Goal: Navigation & Orientation: Find specific page/section

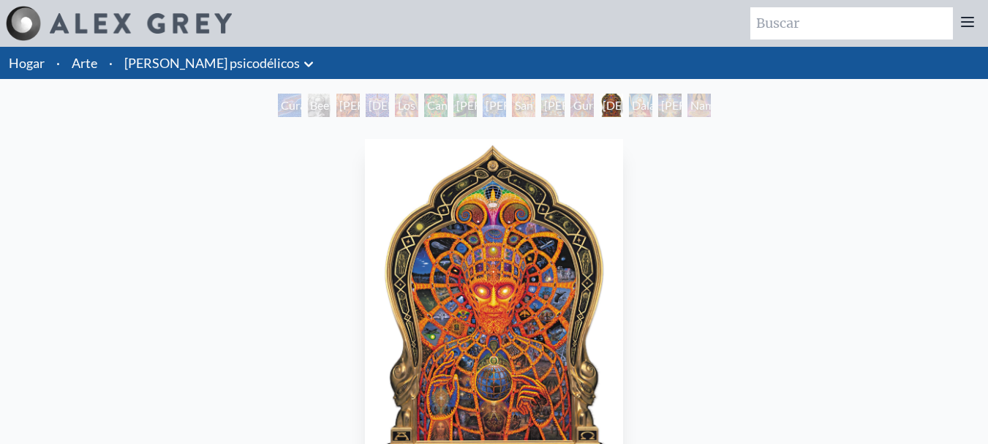
click at [19, 65] on font "Hogar" at bounding box center [27, 63] width 36 height 16
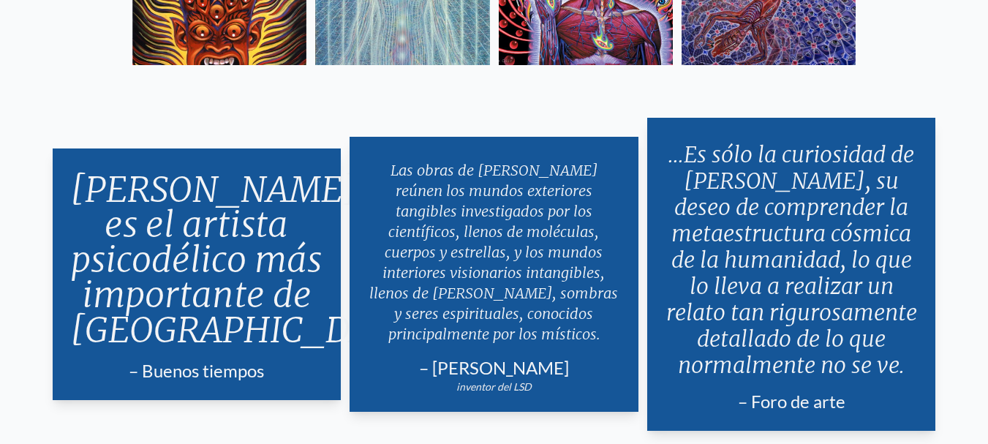
scroll to position [2583, 0]
